Goal: Information Seeking & Learning: Learn about a topic

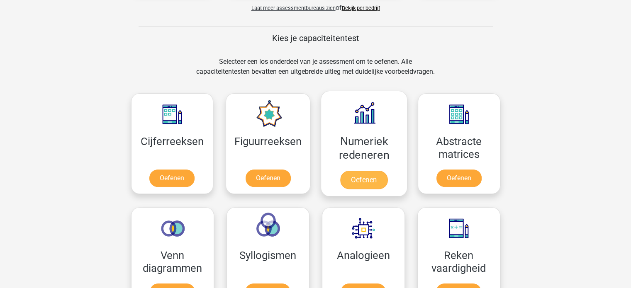
scroll to position [332, 0]
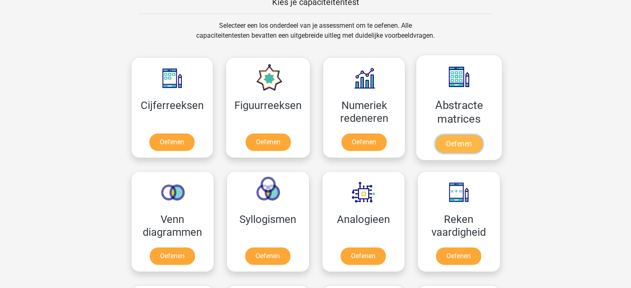
click at [459, 144] on link "Oefenen" at bounding box center [458, 144] width 47 height 18
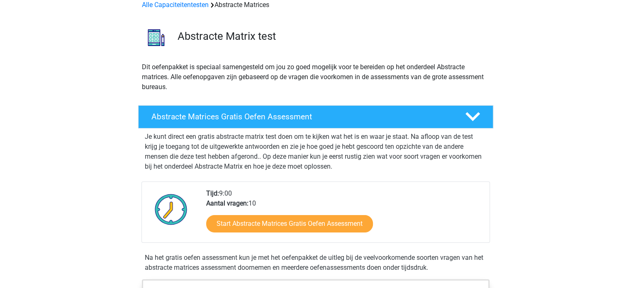
scroll to position [83, 0]
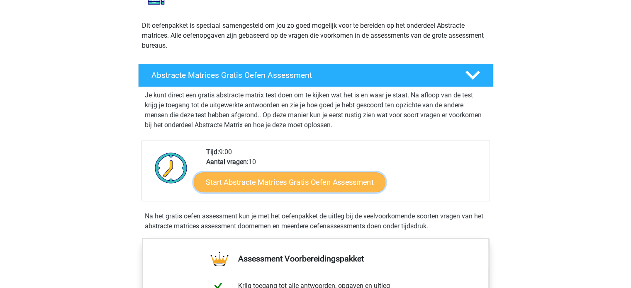
click at [302, 188] on link "Start Abstracte Matrices Gratis Oefen Assessment" at bounding box center [290, 182] width 192 height 20
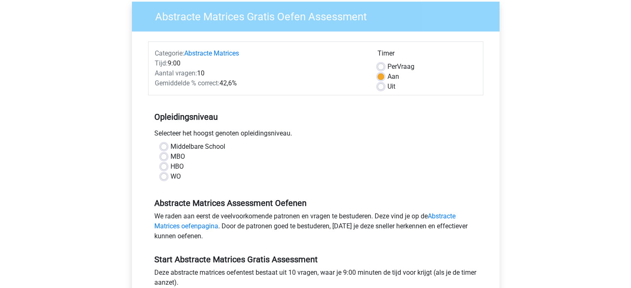
scroll to position [83, 0]
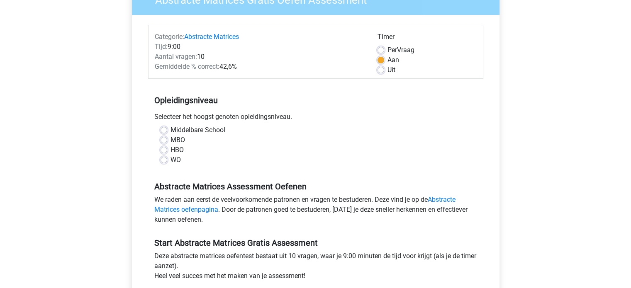
click at [171, 150] on label "HBO" at bounding box center [177, 150] width 13 height 10
click at [161, 150] on input "HBO" at bounding box center [164, 149] width 7 height 8
radio input "true"
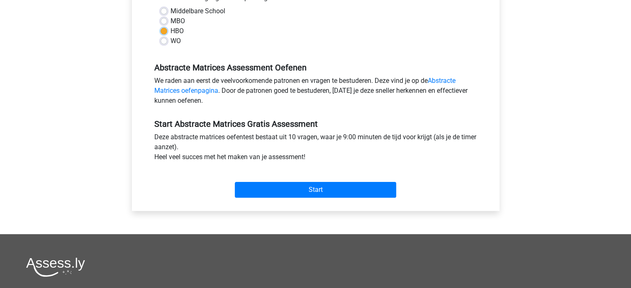
scroll to position [207, 0]
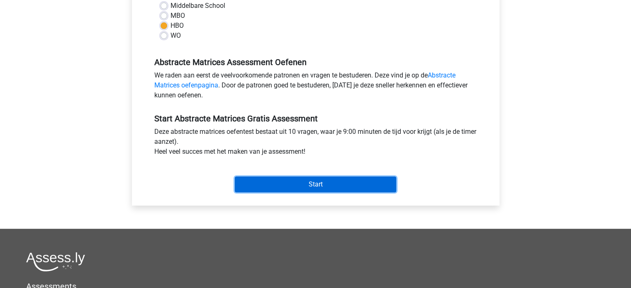
click at [316, 186] on input "Start" at bounding box center [315, 185] width 161 height 16
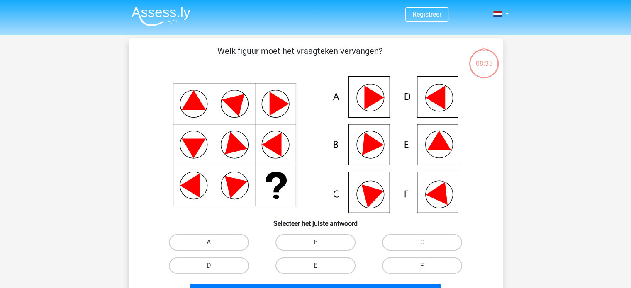
scroll to position [41, 0]
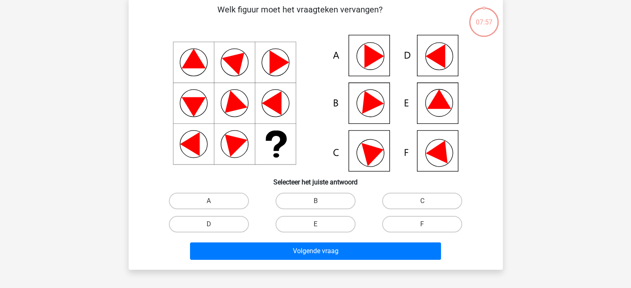
click at [441, 105] on icon at bounding box center [439, 99] width 24 height 19
click at [330, 228] on label "E" at bounding box center [315, 224] width 80 height 17
click at [321, 228] on input "E" at bounding box center [317, 226] width 5 height 5
radio input "true"
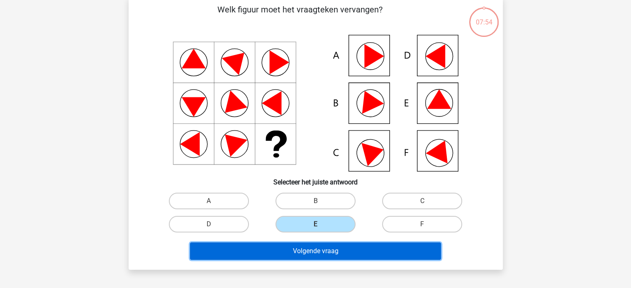
click at [343, 252] on button "Volgende vraag" at bounding box center [315, 251] width 251 height 17
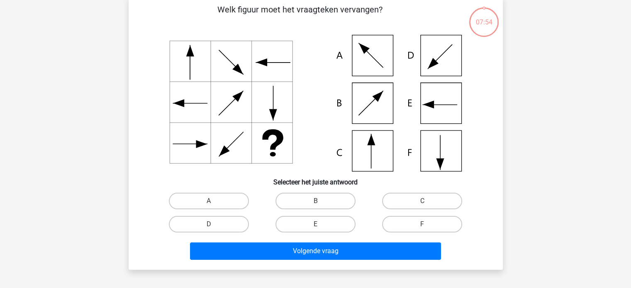
scroll to position [38, 0]
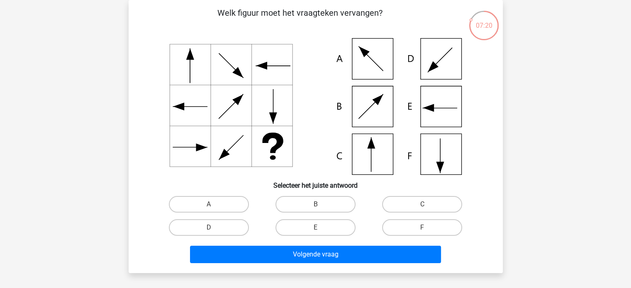
click at [358, 101] on icon at bounding box center [316, 106] width 334 height 137
drag, startPoint x: 324, startPoint y: 201, endPoint x: 367, endPoint y: 225, distance: 50.0
click at [367, 225] on div "A B C D E" at bounding box center [316, 216] width 320 height 46
click at [223, 198] on label "A" at bounding box center [209, 204] width 80 height 17
click at [214, 205] on input "A" at bounding box center [211, 207] width 5 height 5
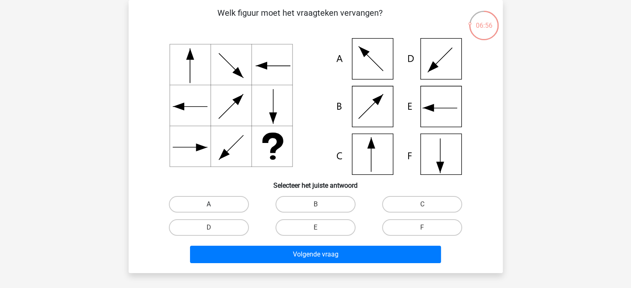
radio input "true"
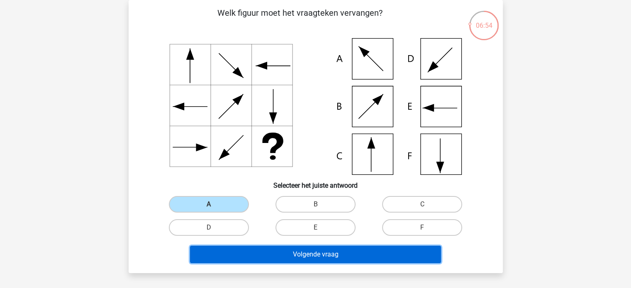
click at [300, 256] on button "Volgende vraag" at bounding box center [315, 254] width 251 height 17
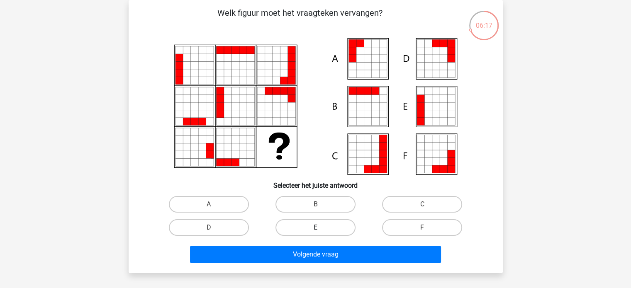
click at [313, 228] on label "E" at bounding box center [315, 227] width 80 height 17
click at [315, 228] on input "E" at bounding box center [317, 230] width 5 height 5
radio input "true"
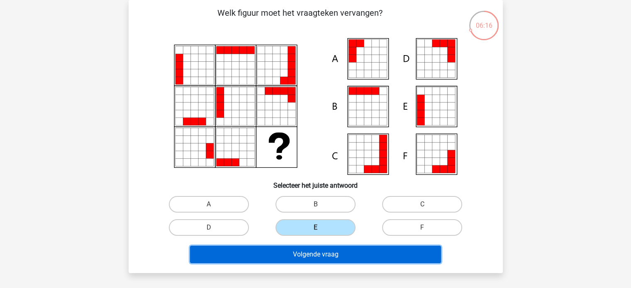
click at [325, 255] on button "Volgende vraag" at bounding box center [315, 254] width 251 height 17
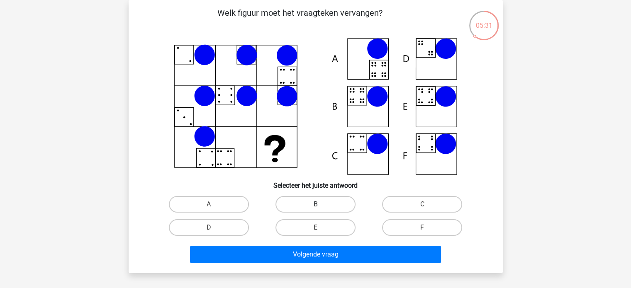
click at [308, 202] on label "B" at bounding box center [315, 204] width 80 height 17
click at [315, 205] on input "B" at bounding box center [317, 207] width 5 height 5
radio input "true"
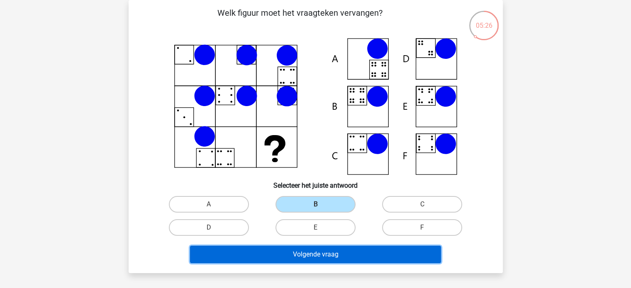
click at [324, 252] on button "Volgende vraag" at bounding box center [315, 254] width 251 height 17
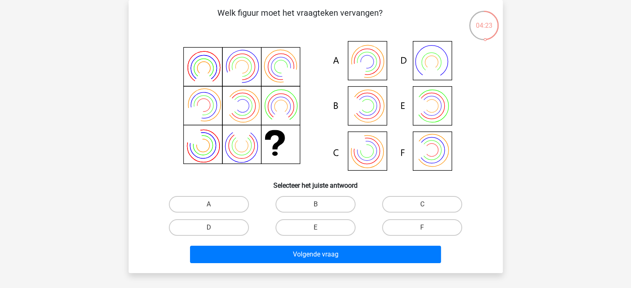
click at [368, 69] on icon at bounding box center [316, 106] width 334 height 137
click at [208, 200] on label "A" at bounding box center [209, 204] width 80 height 17
click at [209, 205] on input "A" at bounding box center [211, 207] width 5 height 5
radio input "true"
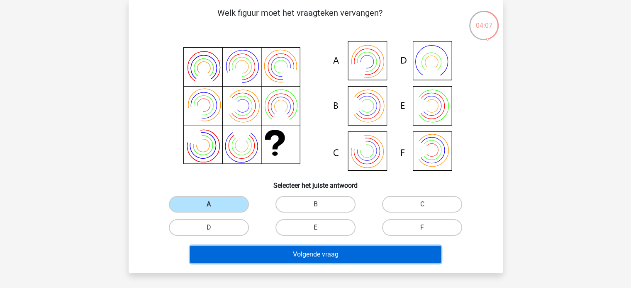
click at [270, 253] on button "Volgende vraag" at bounding box center [315, 254] width 251 height 17
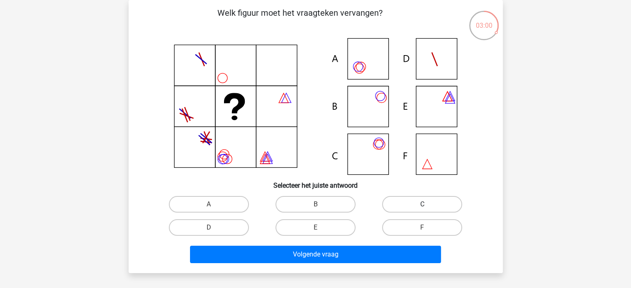
click at [398, 205] on label "C" at bounding box center [422, 204] width 80 height 17
click at [422, 205] on input "C" at bounding box center [424, 207] width 5 height 5
radio input "true"
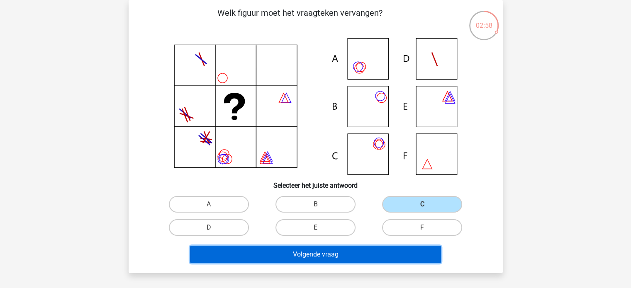
click at [304, 253] on button "Volgende vraag" at bounding box center [315, 254] width 251 height 17
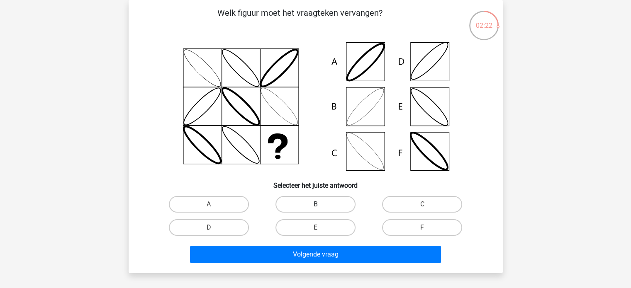
click at [294, 204] on label "B" at bounding box center [315, 204] width 80 height 17
click at [315, 205] on input "B" at bounding box center [317, 207] width 5 height 5
radio input "true"
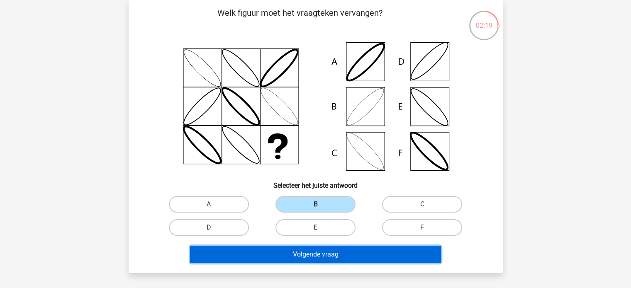
click at [274, 254] on button "Volgende vraag" at bounding box center [315, 254] width 251 height 17
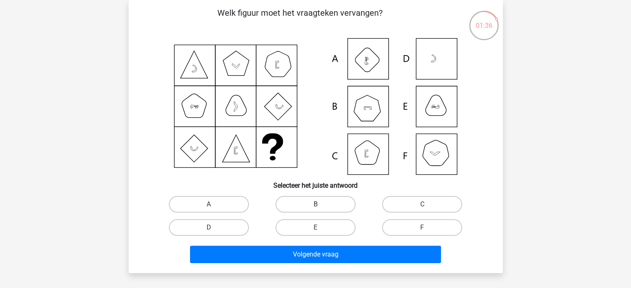
click at [320, 203] on label "B" at bounding box center [315, 204] width 80 height 17
click at [320, 205] on input "B" at bounding box center [317, 207] width 5 height 5
radio input "true"
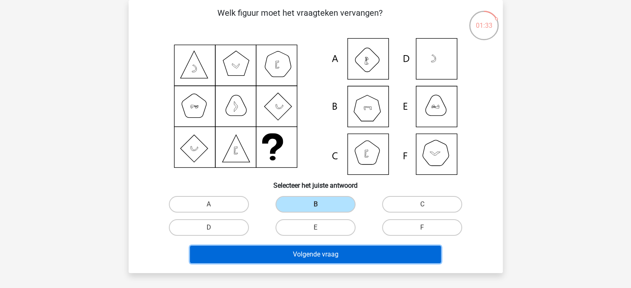
click at [273, 256] on button "Volgende vraag" at bounding box center [315, 254] width 251 height 17
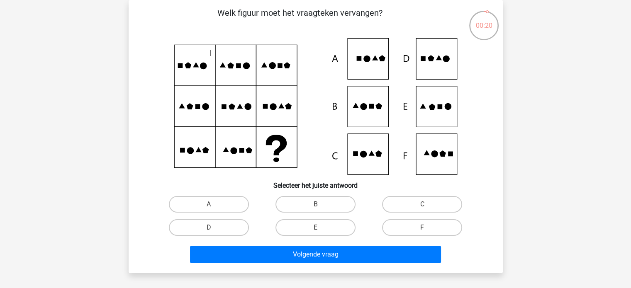
drag, startPoint x: 215, startPoint y: 203, endPoint x: 251, endPoint y: 175, distance: 46.4
click at [251, 175] on div "Welk figuur moet het vraagteken vervangen?" at bounding box center [316, 137] width 368 height 260
click at [297, 224] on label "E" at bounding box center [315, 227] width 80 height 17
click at [315, 228] on input "E" at bounding box center [317, 230] width 5 height 5
radio input "true"
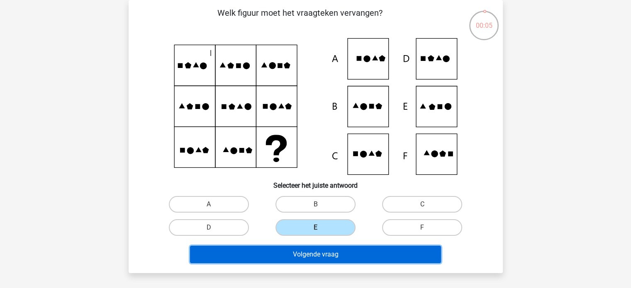
click at [309, 254] on button "Volgende vraag" at bounding box center [315, 254] width 251 height 17
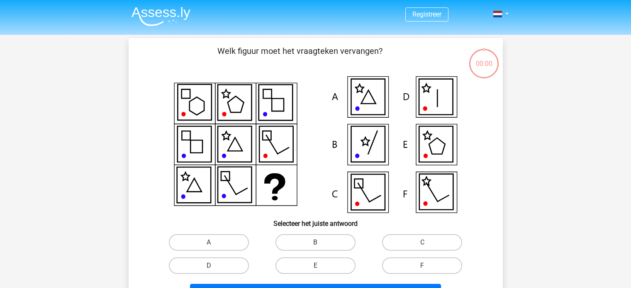
scroll to position [38, 0]
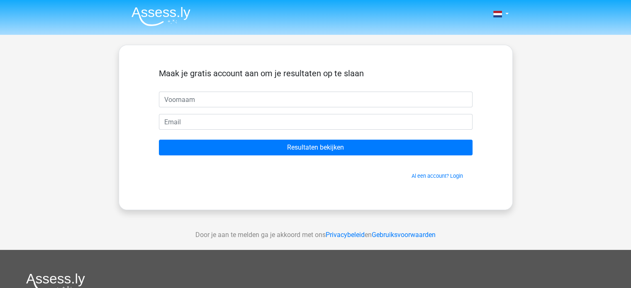
click at [273, 99] on input "text" at bounding box center [316, 100] width 314 height 16
type input "n"
type input "Nicky"
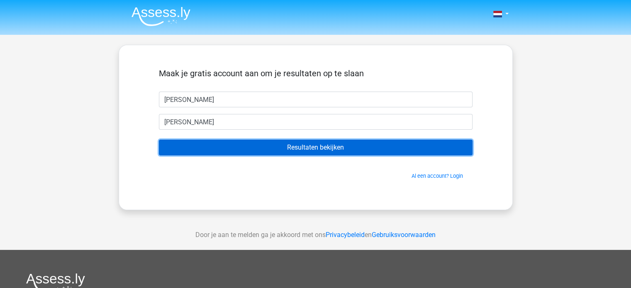
click at [323, 153] on input "Resultaten bekijken" at bounding box center [316, 148] width 314 height 16
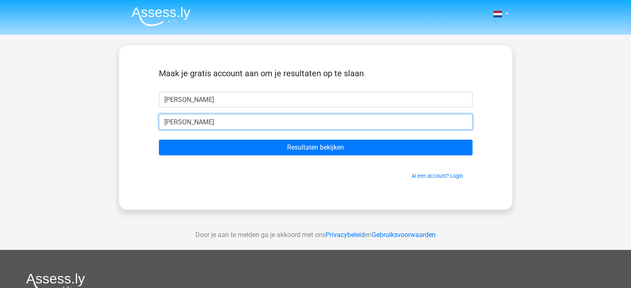
click at [267, 122] on input "nicky" at bounding box center [316, 122] width 314 height 16
type input "[PERSON_NAME][EMAIL_ADDRESS][DOMAIN_NAME]"
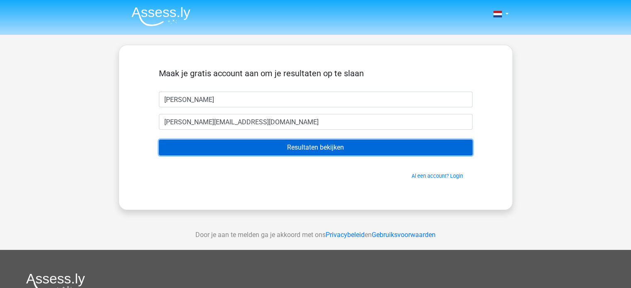
click at [261, 149] on input "Resultaten bekijken" at bounding box center [316, 148] width 314 height 16
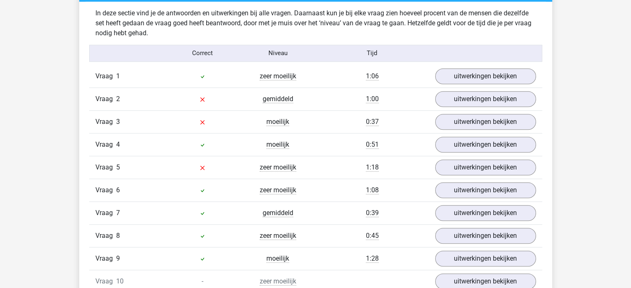
scroll to position [664, 0]
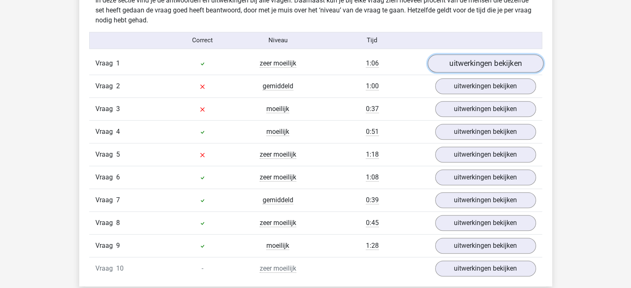
click at [483, 61] on link "uitwerkingen bekijken" at bounding box center [485, 63] width 116 height 18
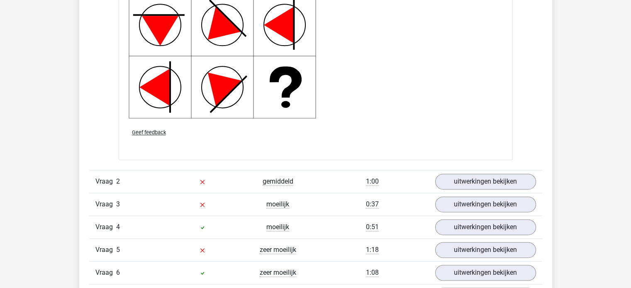
scroll to position [1120, 0]
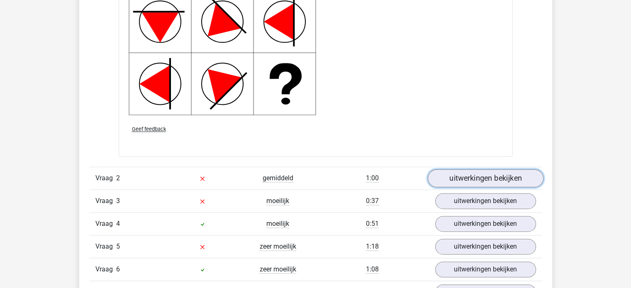
click at [499, 179] on link "uitwerkingen bekijken" at bounding box center [485, 178] width 116 height 18
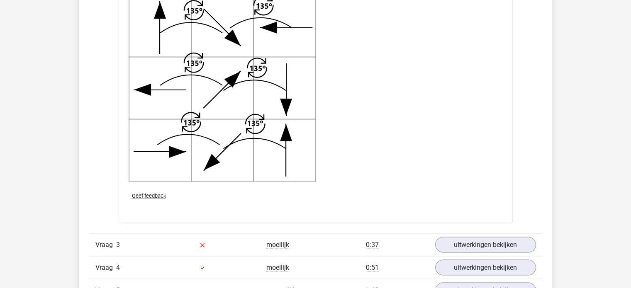
scroll to position [1659, 0]
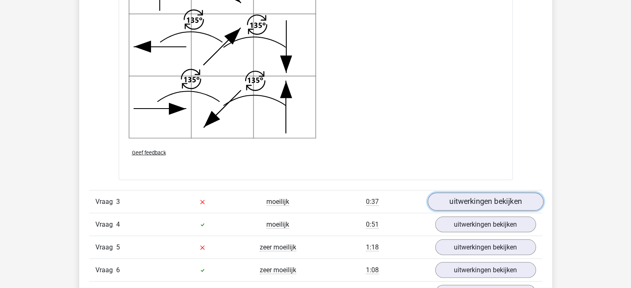
click at [482, 202] on link "uitwerkingen bekijken" at bounding box center [485, 202] width 116 height 18
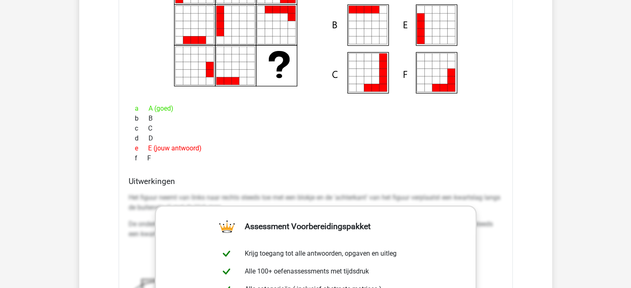
scroll to position [2033, 0]
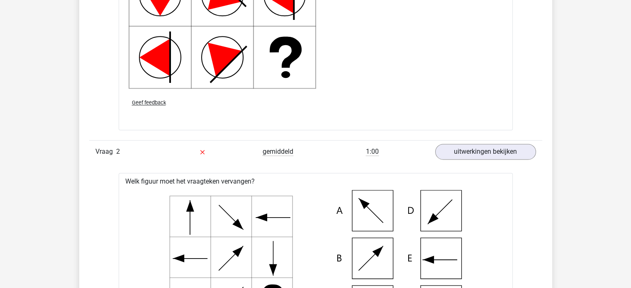
scroll to position [954, 0]
